Goal: Information Seeking & Learning: Learn about a topic

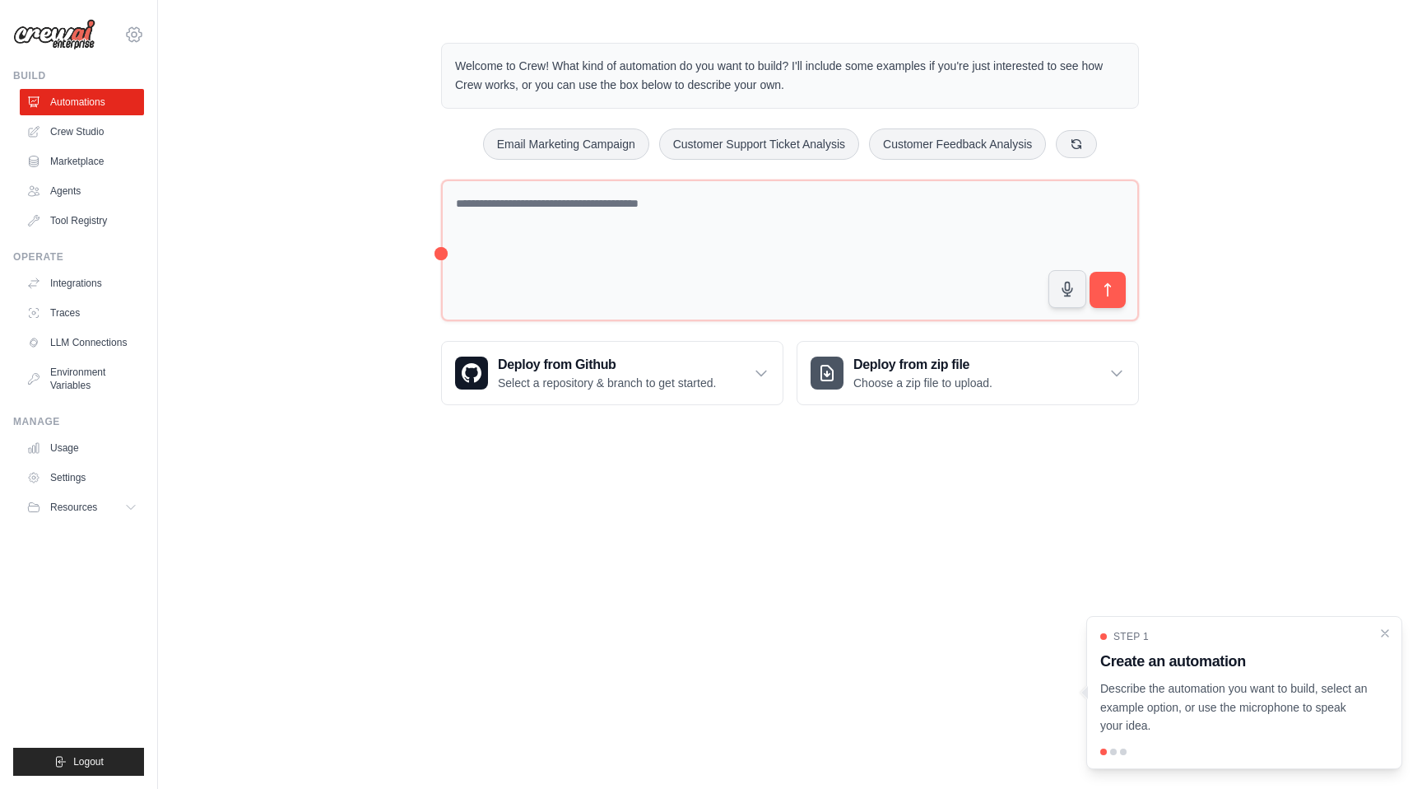
click at [133, 30] on icon at bounding box center [134, 35] width 20 height 20
click at [120, 510] on button "Resources" at bounding box center [83, 507] width 124 height 26
click at [65, 188] on link "Agents" at bounding box center [83, 191] width 124 height 26
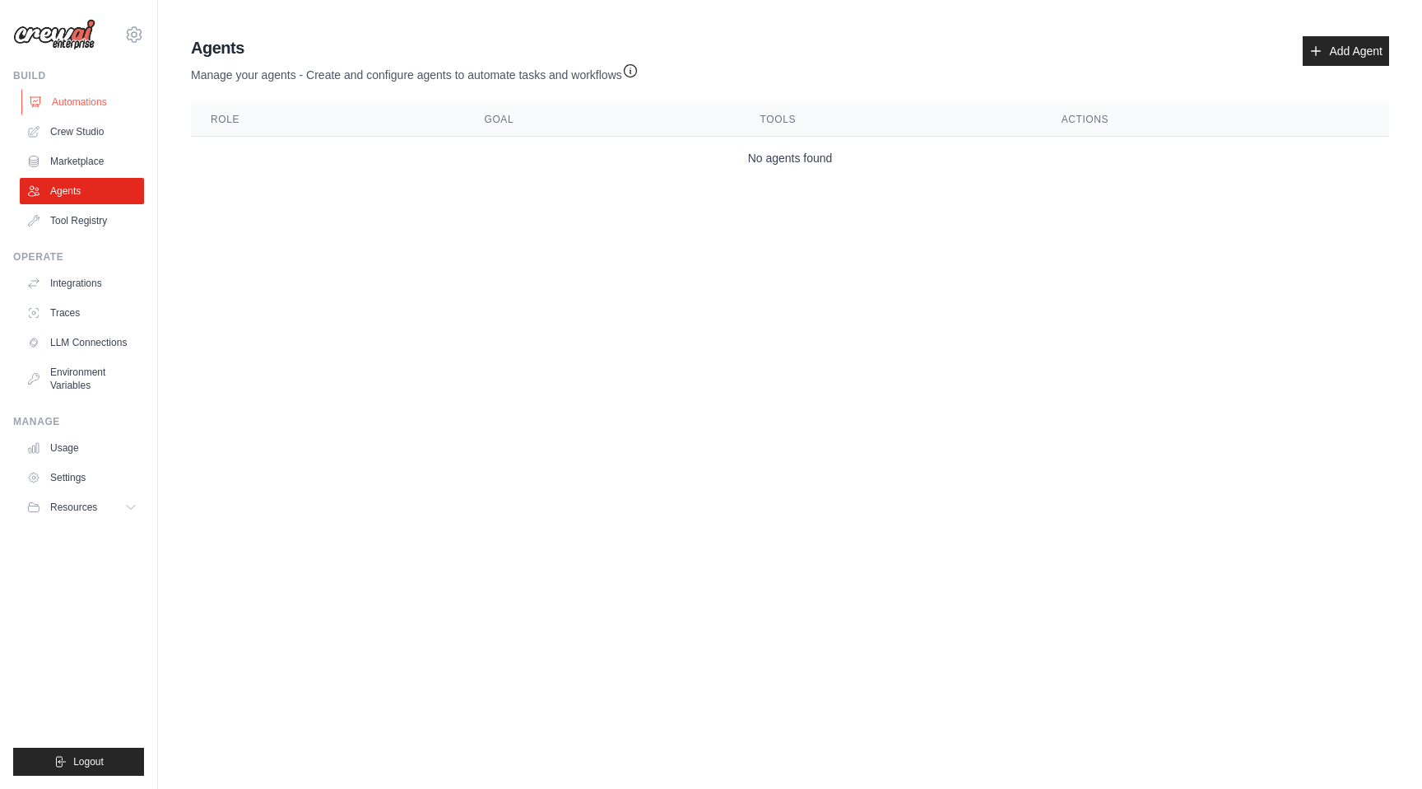
click at [81, 99] on link "Automations" at bounding box center [83, 102] width 124 height 26
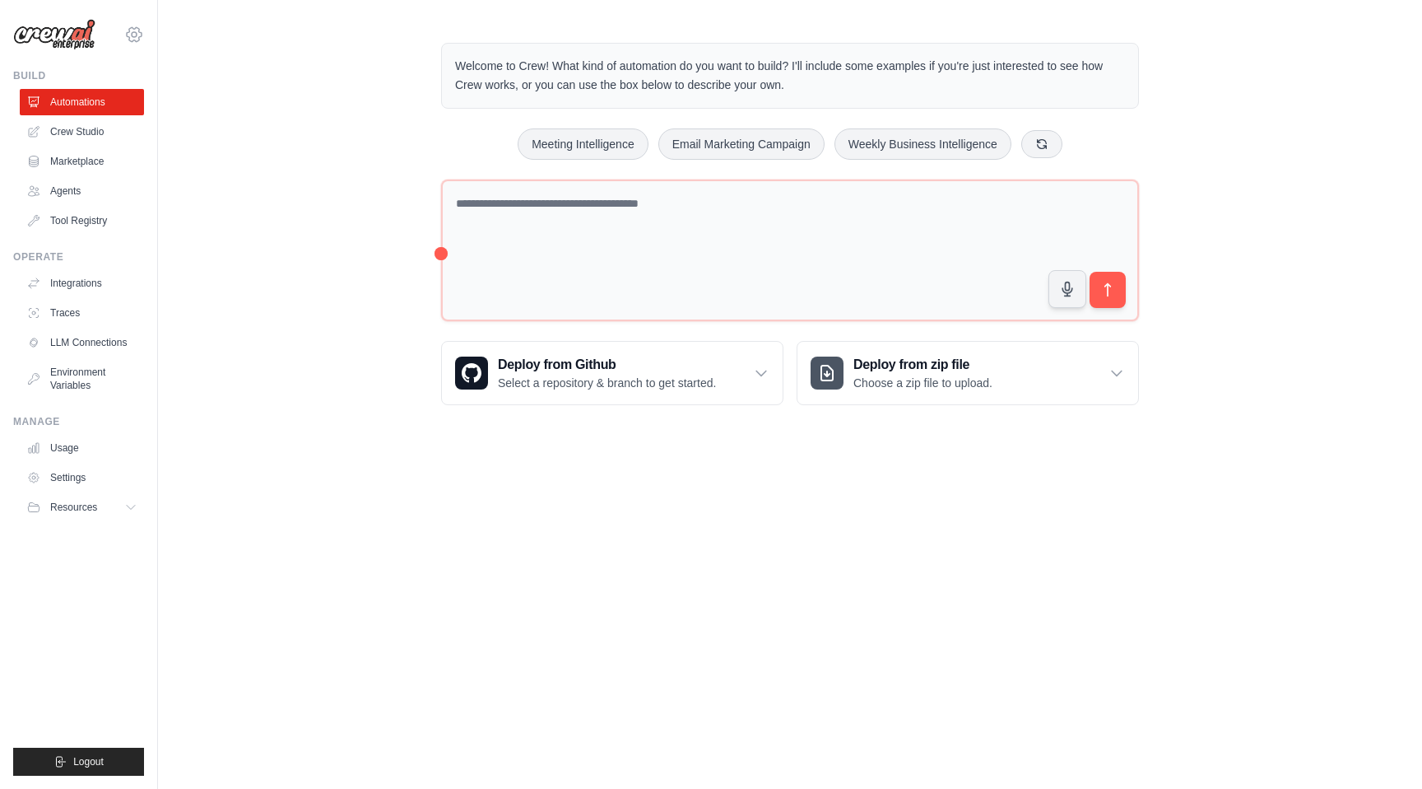
click at [134, 31] on icon at bounding box center [134, 35] width 20 height 20
click at [211, 570] on body "[PERSON_NAME][EMAIL_ADDRESS] Settings Build Automations Crew Studio" at bounding box center [711, 394] width 1422 height 789
click at [81, 39] on img at bounding box center [54, 34] width 82 height 31
click at [139, 32] on icon at bounding box center [134, 34] width 15 height 14
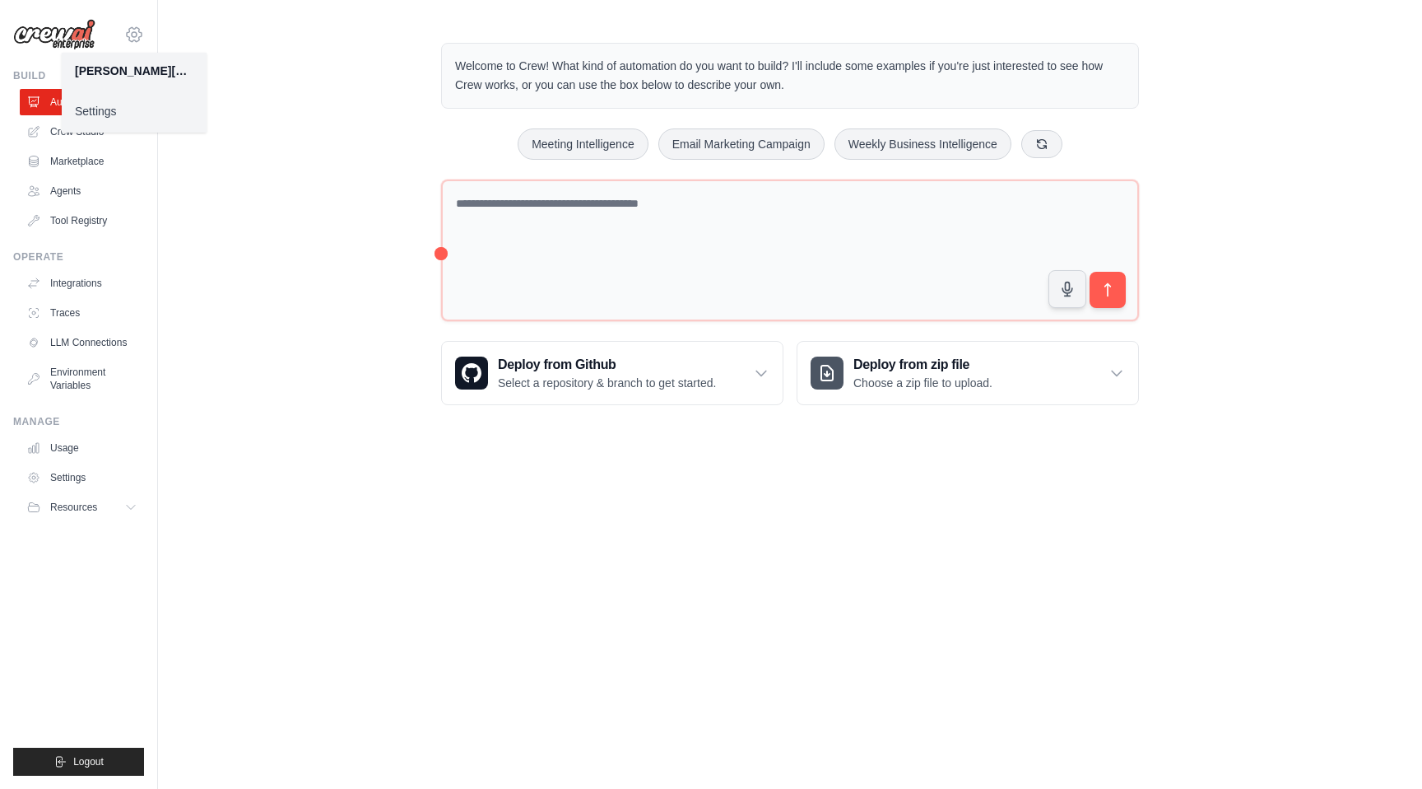
click at [139, 32] on icon at bounding box center [134, 34] width 15 height 14
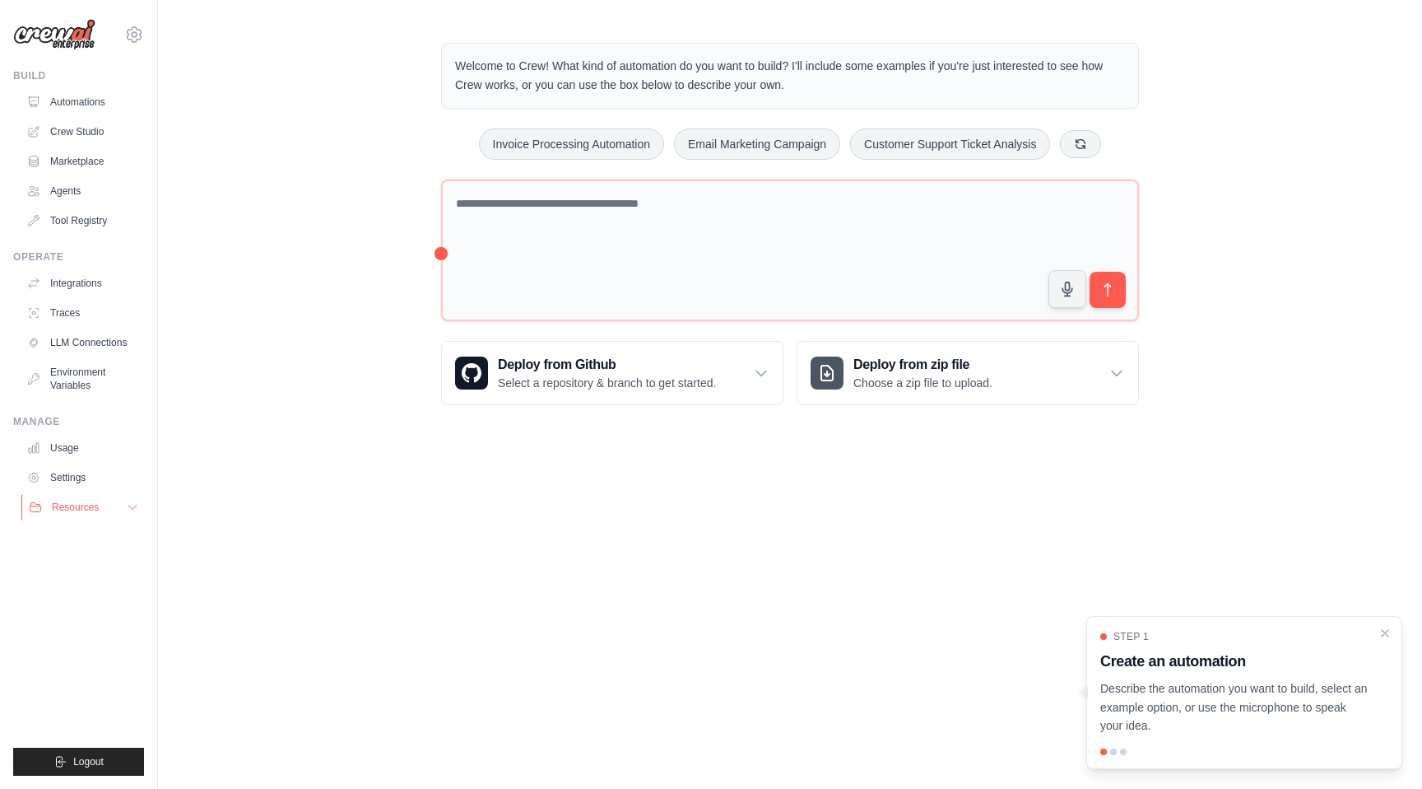
click at [115, 506] on button "Resources" at bounding box center [83, 507] width 124 height 26
click at [80, 534] on span "Documentation" at bounding box center [91, 534] width 67 height 13
